Goal: Task Accomplishment & Management: Manage account settings

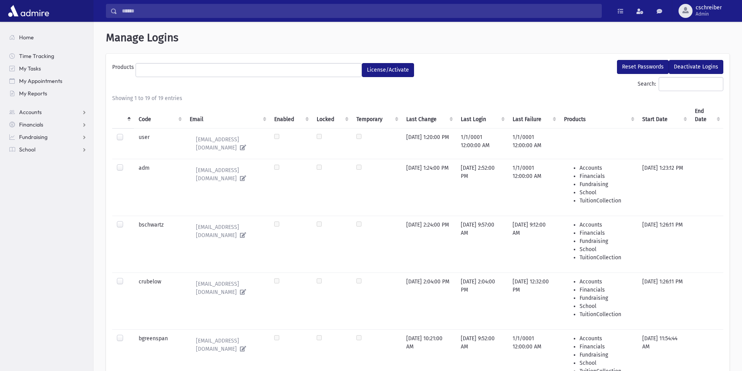
select select
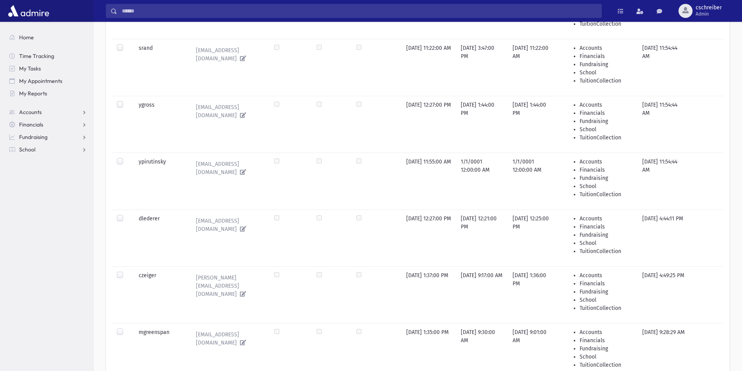
scroll to position [878, 0]
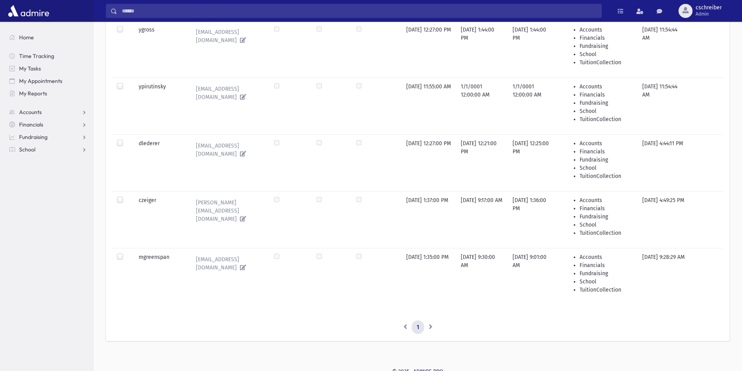
click at [127, 151] on tr "dlederer [EMAIL_ADDRESS][DOMAIN_NAME] [DATE] 12:27:00 PM [DATE] 12:21:00 PM [DA…" at bounding box center [417, 162] width 611 height 57
click at [123, 142] on div at bounding box center [121, 144] width 9 height 9
click at [126, 140] on label at bounding box center [126, 140] width 0 height 0
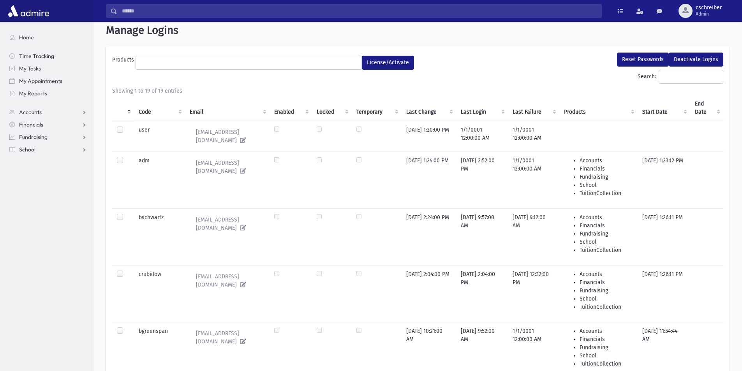
scroll to position [0, 0]
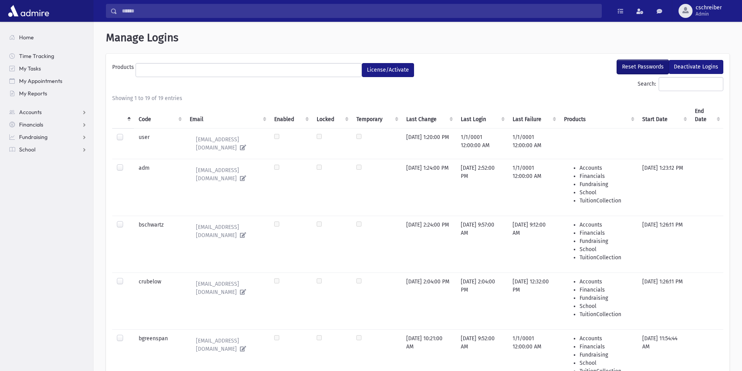
click at [648, 65] on button "Reset Passwords" at bounding box center [643, 67] width 52 height 14
select select
